Goal: Transaction & Acquisition: Purchase product/service

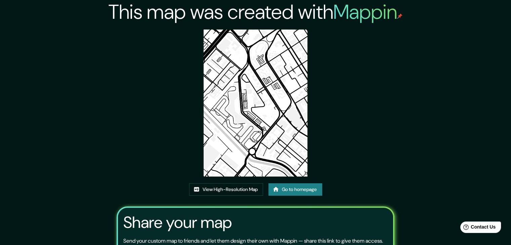
click at [280, 190] on link "Go to homepage" at bounding box center [295, 189] width 54 height 12
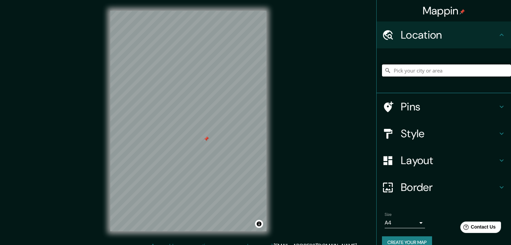
click at [464, 69] on input "Pick your city or area" at bounding box center [446, 71] width 129 height 12
paste input "Cra. 68f Bis # 22, Bogotá"
type input "Carrera 68f Bis 22, 110931 Bogotá, Colombia"
click at [419, 139] on h4 "Style" at bounding box center [449, 133] width 97 height 13
click at [460, 128] on h4 "Style" at bounding box center [449, 133] width 97 height 13
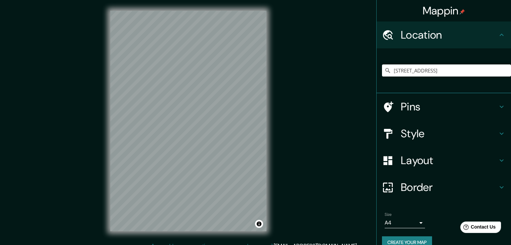
click at [499, 128] on div "Style" at bounding box center [444, 133] width 134 height 27
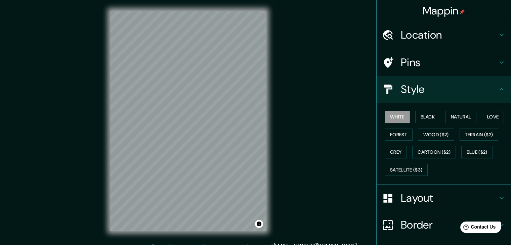
click at [497, 133] on button "Terrain ($2)" at bounding box center [479, 135] width 39 height 12
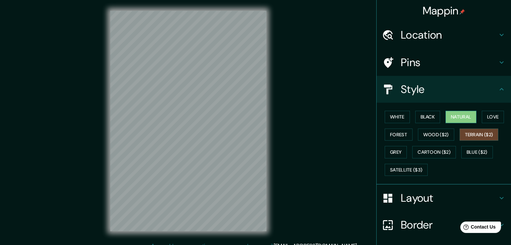
click at [459, 120] on button "Natural" at bounding box center [461, 117] width 31 height 12
click at [415, 89] on h4 "Style" at bounding box center [449, 89] width 97 height 13
click at [491, 93] on h4 "Style" at bounding box center [449, 89] width 97 height 13
click at [492, 86] on h4 "Style" at bounding box center [449, 89] width 97 height 13
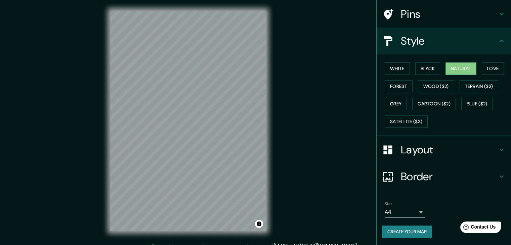
click at [415, 231] on button "Create your map" at bounding box center [407, 232] width 50 height 12
